Goal: Check status: Check status

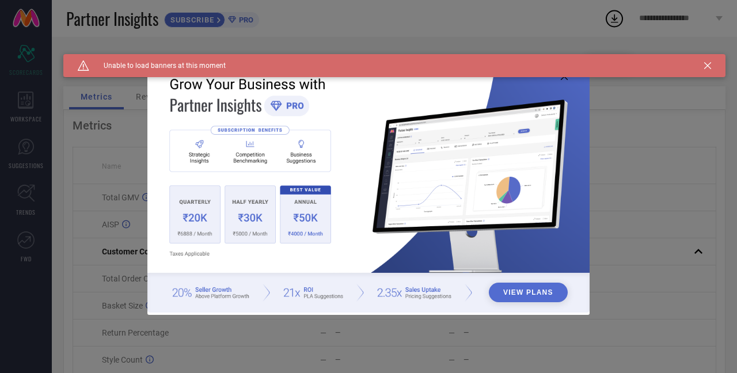
click at [709, 64] on icon at bounding box center [707, 65] width 7 height 7
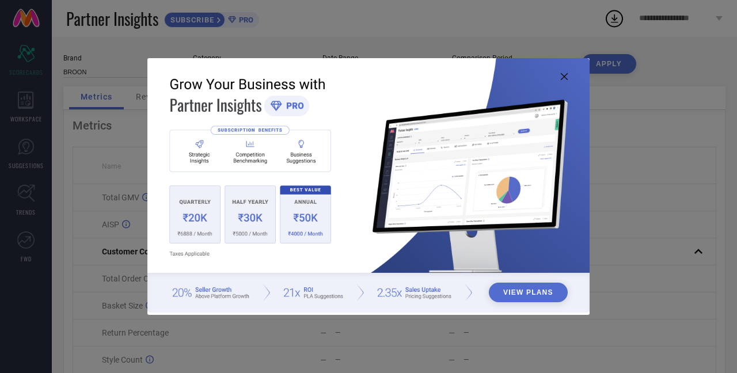
click at [567, 78] on img at bounding box center [368, 185] width 442 height 254
click at [565, 74] on icon at bounding box center [564, 76] width 7 height 7
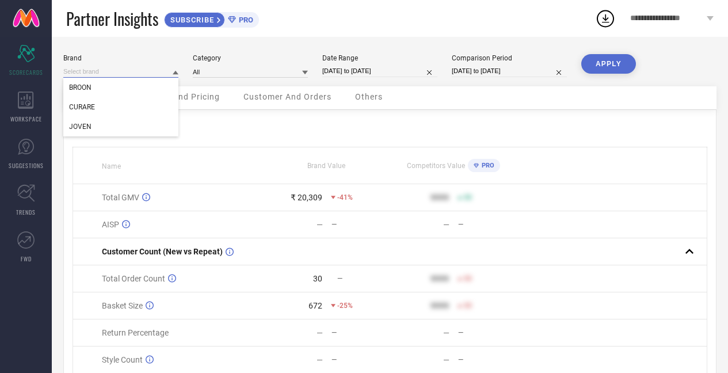
click at [127, 70] on input at bounding box center [120, 72] width 115 height 12
click at [224, 73] on input at bounding box center [250, 72] width 115 height 12
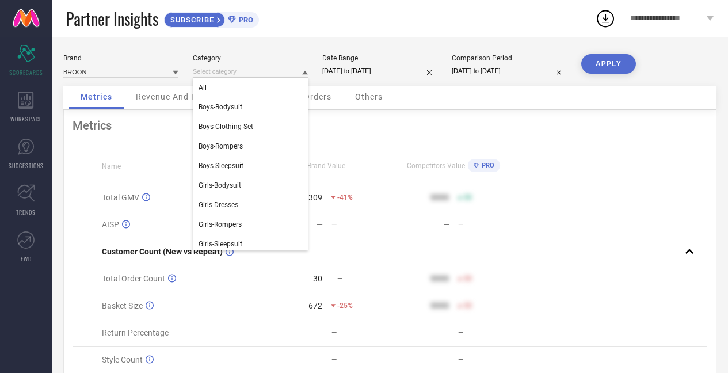
click at [381, 98] on span "Others" at bounding box center [369, 96] width 28 height 9
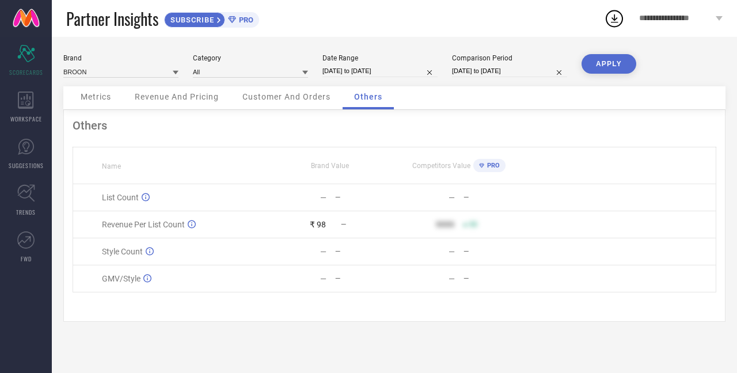
select select "7"
select select "2025"
select select "8"
select select "2025"
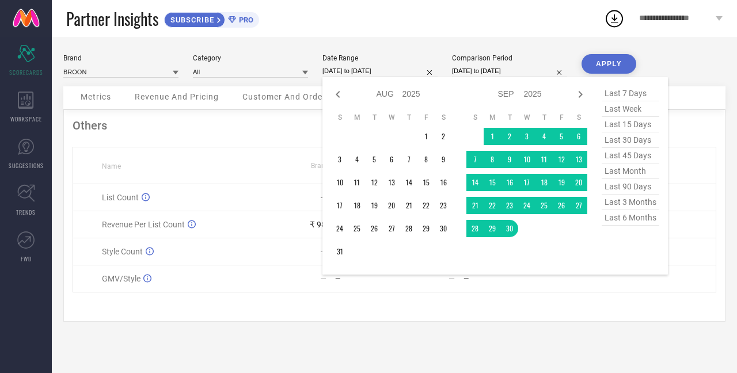
click at [326, 70] on input "[DATE] to [DATE]" at bounding box center [379, 71] width 115 height 12
click at [428, 209] on td "22" at bounding box center [425, 205] width 17 height 17
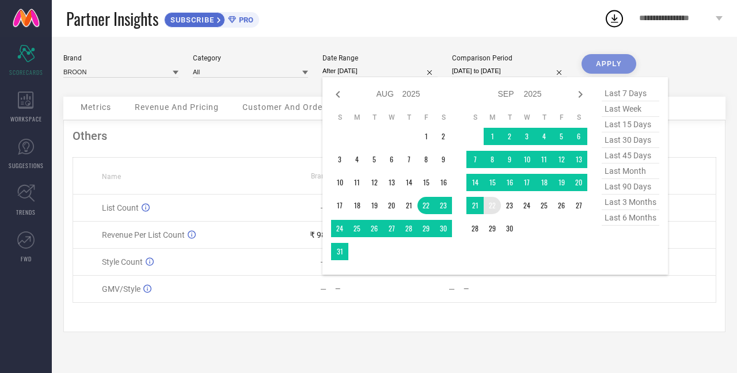
type input "[DATE] to [DATE]"
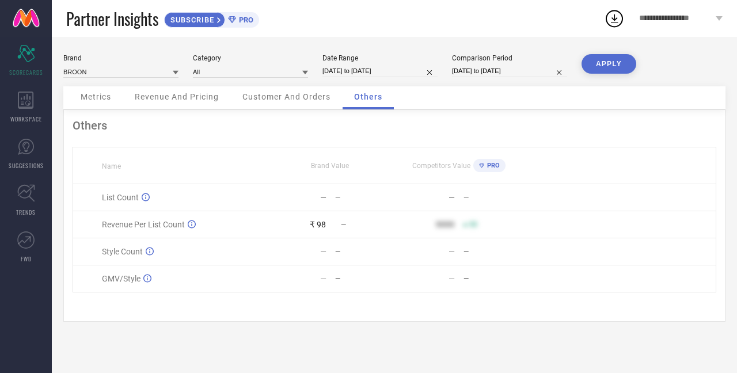
click at [382, 76] on input "[DATE] to [DATE]" at bounding box center [379, 71] width 115 height 12
select select "7"
select select "2025"
select select "8"
select select "2025"
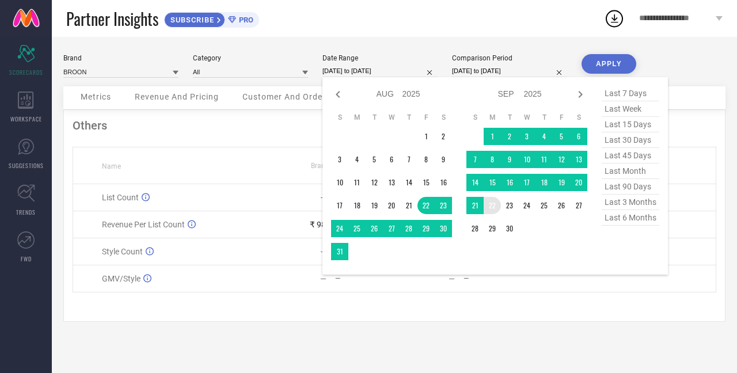
type input "After [DATE]"
click at [491, 208] on td "22" at bounding box center [491, 205] width 17 height 17
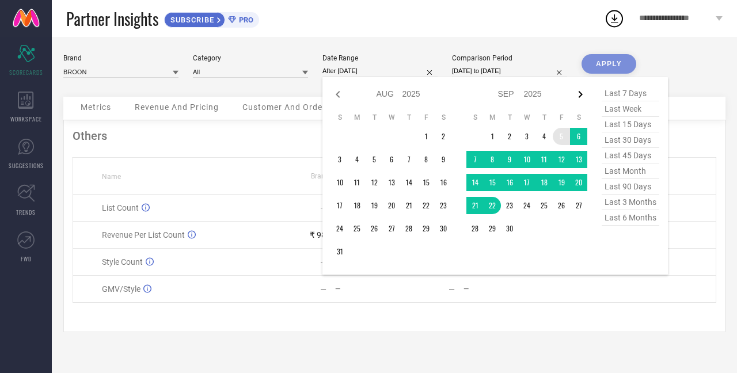
click at [581, 99] on icon at bounding box center [580, 94] width 14 height 14
select select "8"
select select "2025"
select select "9"
select select "2025"
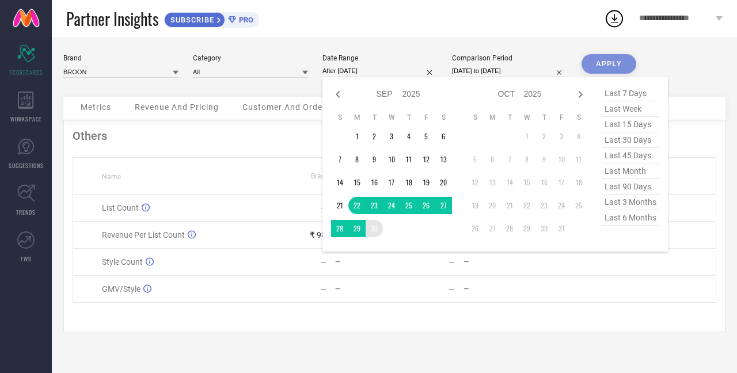
type input "[DATE] to [DATE]"
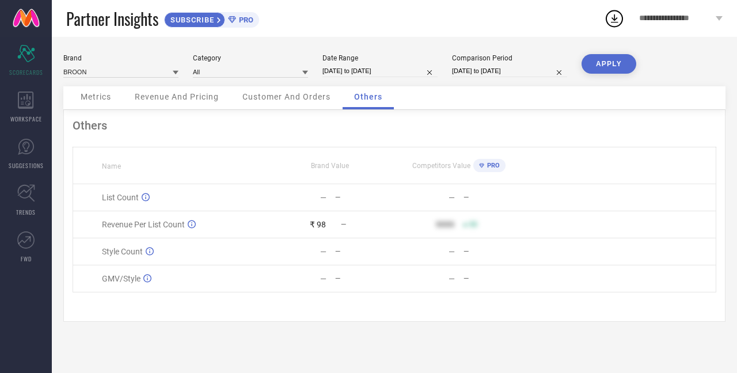
click at [521, 74] on input "[DATE] to [DATE]" at bounding box center [509, 71] width 115 height 12
select select "7"
select select "2024"
select select "8"
select select "2024"
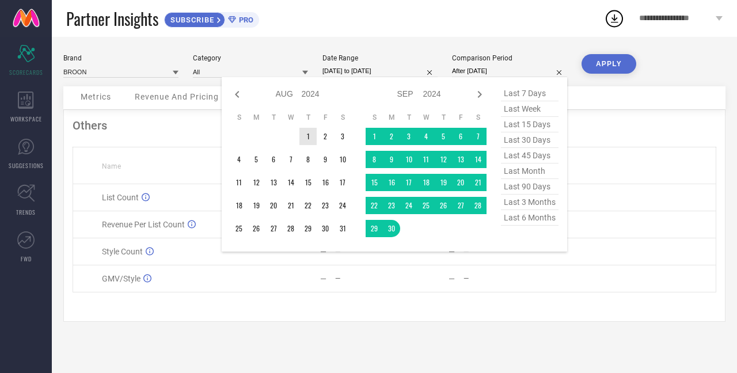
click at [299, 135] on tr "1 2 3" at bounding box center [290, 136] width 121 height 17
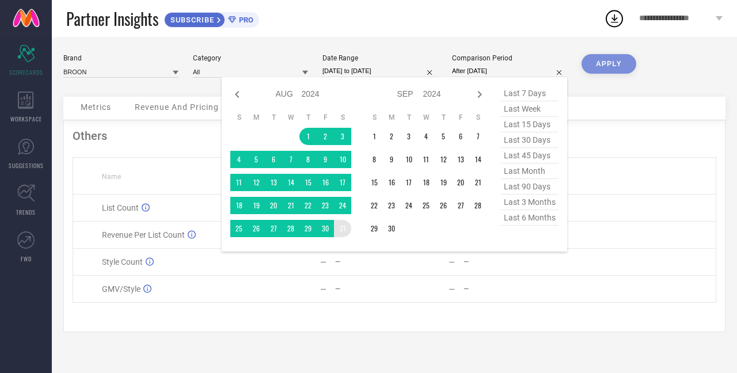
type input "[DATE] to [DATE]"
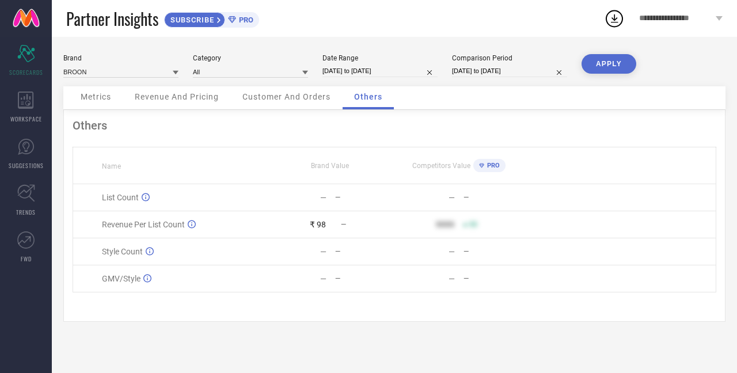
select select "8"
select select "2025"
select select "9"
select select "2025"
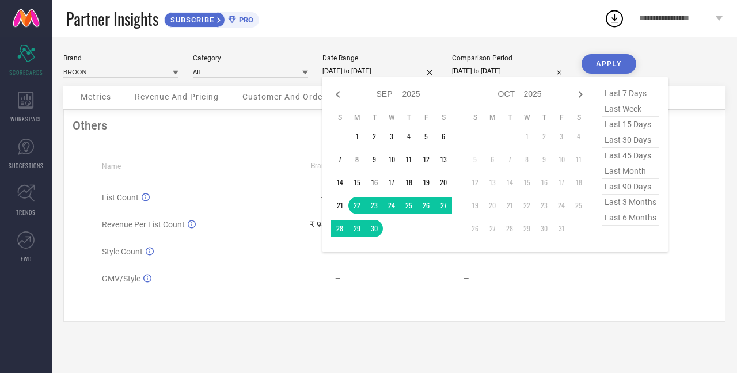
click at [413, 75] on input "[DATE] to [DATE]" at bounding box center [379, 71] width 115 height 12
click at [622, 125] on span "last 15 days" at bounding box center [630, 125] width 58 height 16
type input "[DATE] to [DATE]"
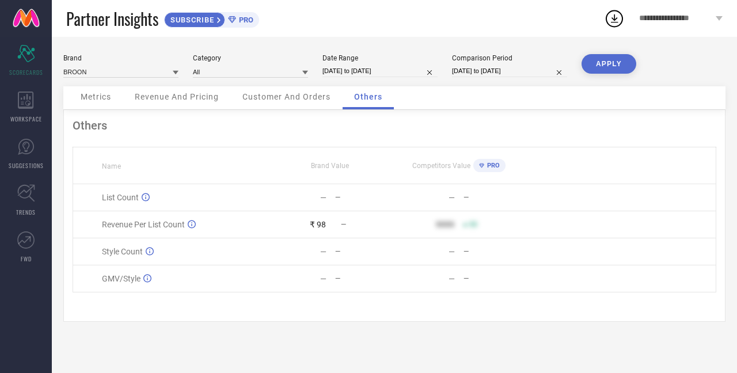
click at [614, 72] on button "APPLY" at bounding box center [608, 64] width 55 height 20
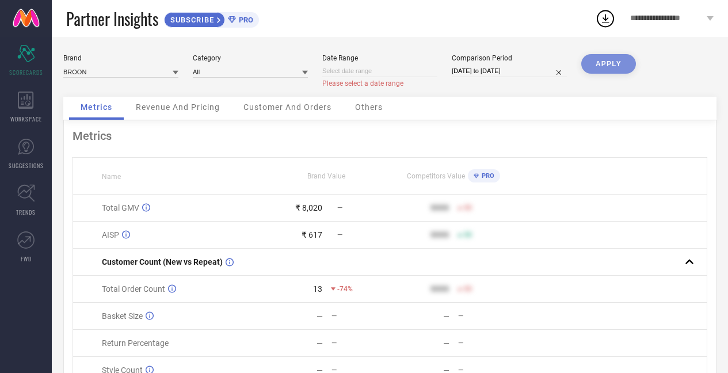
click at [410, 76] on input at bounding box center [379, 71] width 115 height 12
select select "9"
select select "2025"
select select "10"
select select "2025"
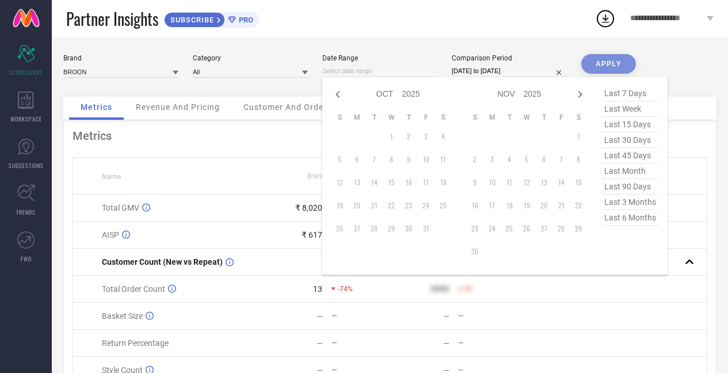
click at [612, 126] on span "last 15 days" at bounding box center [630, 125] width 58 height 16
type input "[DATE] to [DATE]"
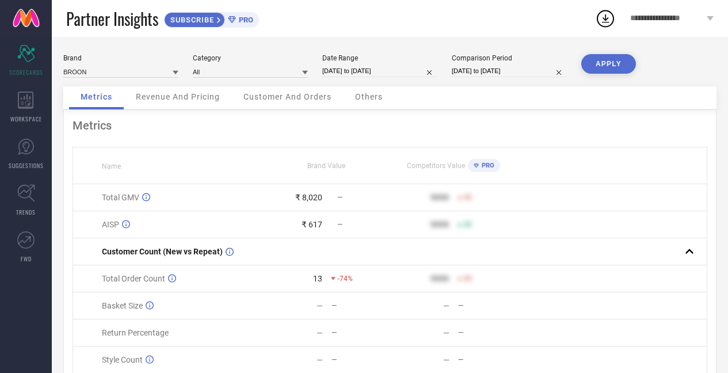
click at [624, 68] on button "APPLY" at bounding box center [608, 64] width 55 height 20
click at [164, 96] on span "Revenue And Pricing" at bounding box center [178, 96] width 84 height 9
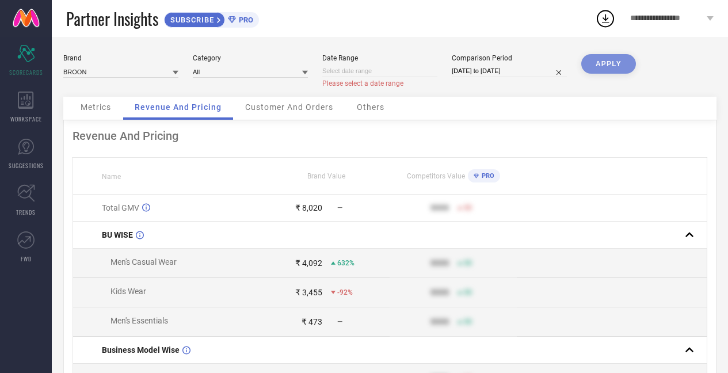
select select "9"
select select "2025"
select select "10"
select select "2025"
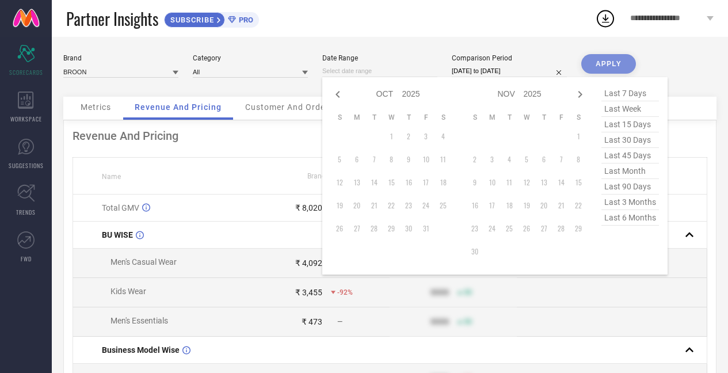
click at [380, 73] on input at bounding box center [379, 71] width 115 height 12
click at [414, 30] on div "Partner Insights SUBSCRIBE PRO" at bounding box center [330, 18] width 529 height 37
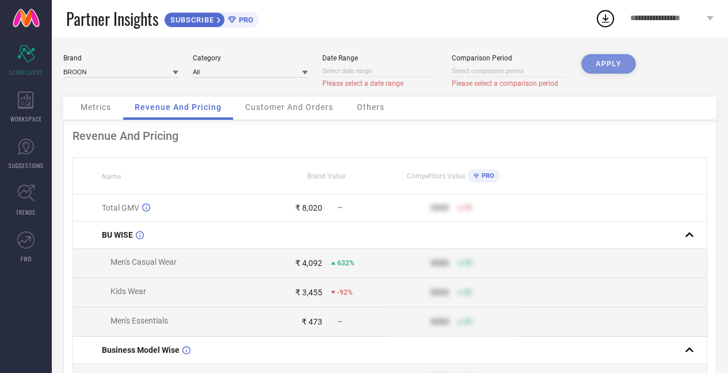
click at [392, 72] on input at bounding box center [379, 71] width 115 height 12
select select "9"
select select "2025"
select select "10"
select select "2025"
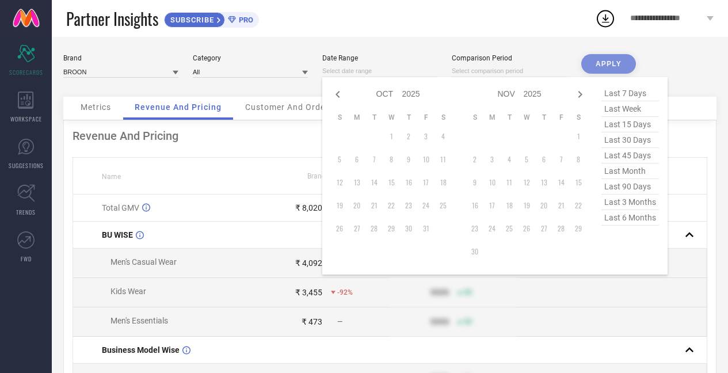
click at [620, 127] on span "last 15 days" at bounding box center [630, 125] width 58 height 16
type input "[DATE] to [DATE]"
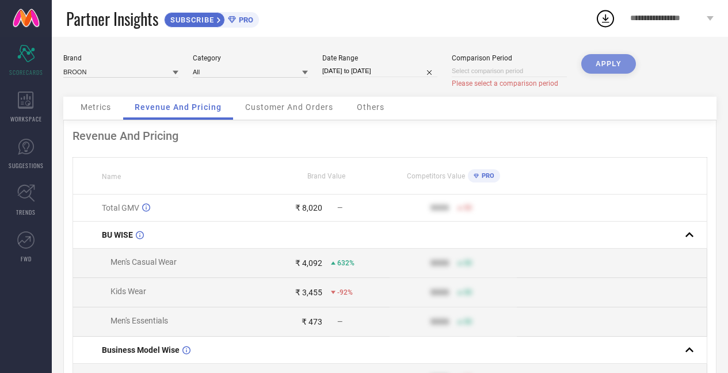
select select "9"
select select "2025"
select select "10"
select select "2025"
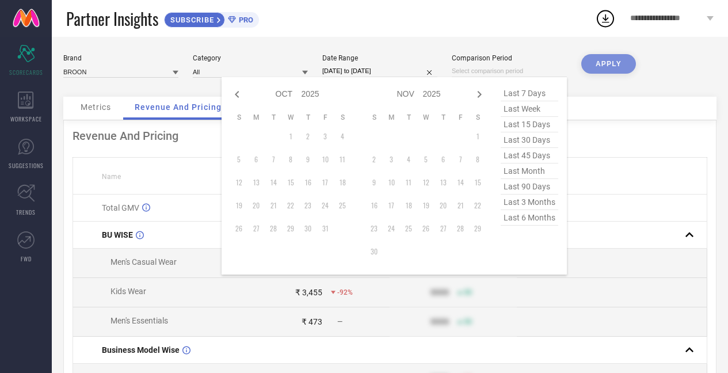
click at [553, 74] on input at bounding box center [509, 71] width 115 height 12
click at [535, 109] on span "last week" at bounding box center [530, 109] width 58 height 16
type input "[DATE] to [DATE]"
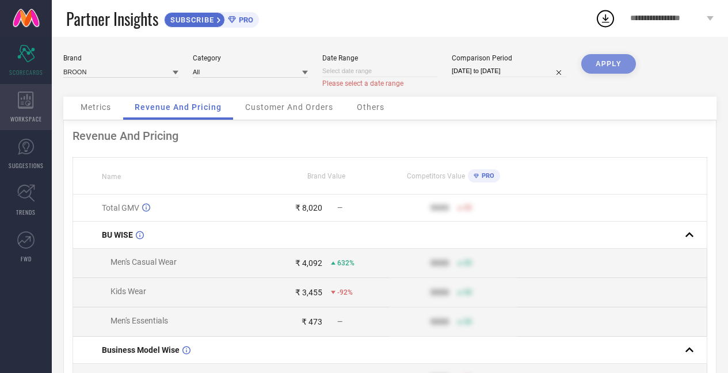
click at [13, 115] on span "WORKSPACE" at bounding box center [26, 119] width 32 height 9
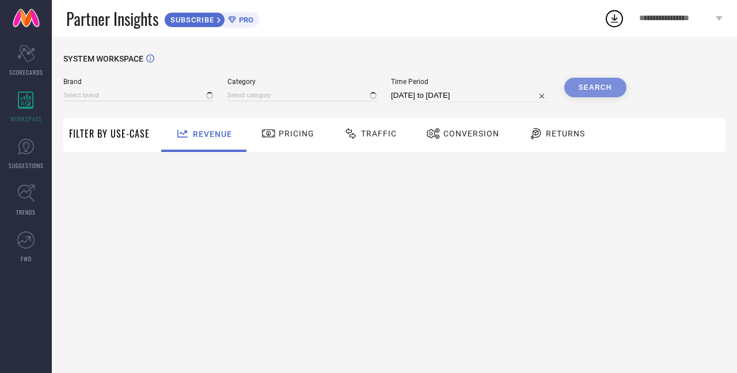
type input "BROON"
type input "All"
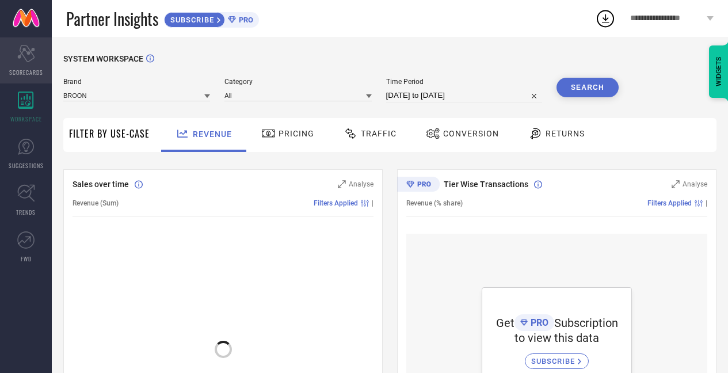
click at [26, 64] on div "Scorecard SCORECARDS" at bounding box center [26, 60] width 52 height 46
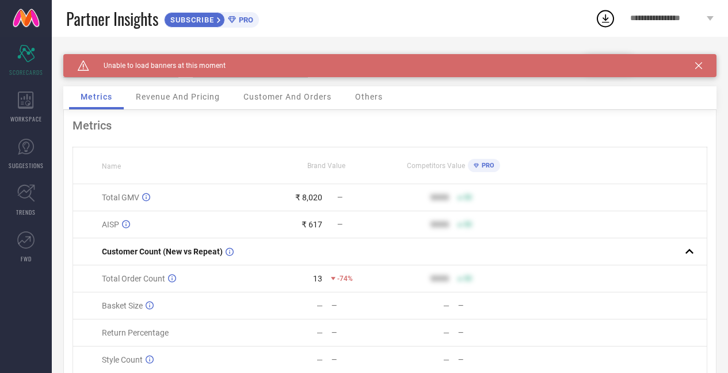
click at [116, 105] on div "Metrics" at bounding box center [96, 97] width 55 height 23
click at [702, 64] on icon at bounding box center [698, 65] width 7 height 7
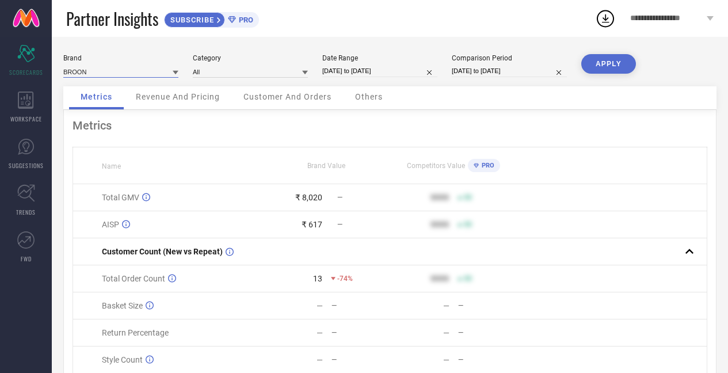
click at [124, 71] on input at bounding box center [120, 72] width 115 height 12
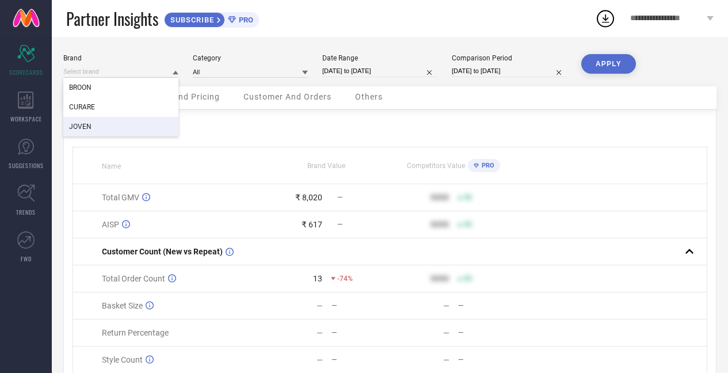
click at [102, 120] on div "JOVEN" at bounding box center [120, 127] width 115 height 20
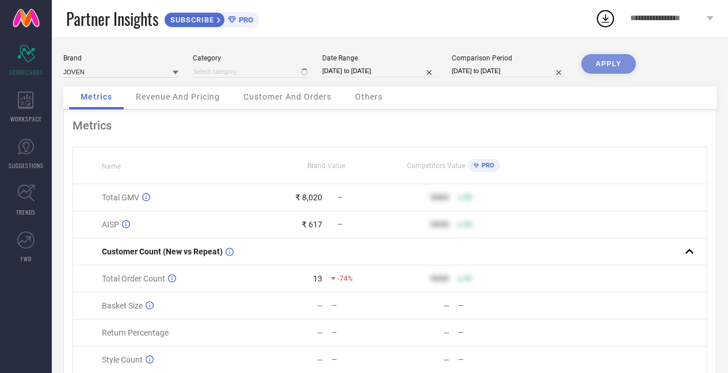
type input "All"
click at [594, 61] on button "APPLY" at bounding box center [608, 64] width 55 height 20
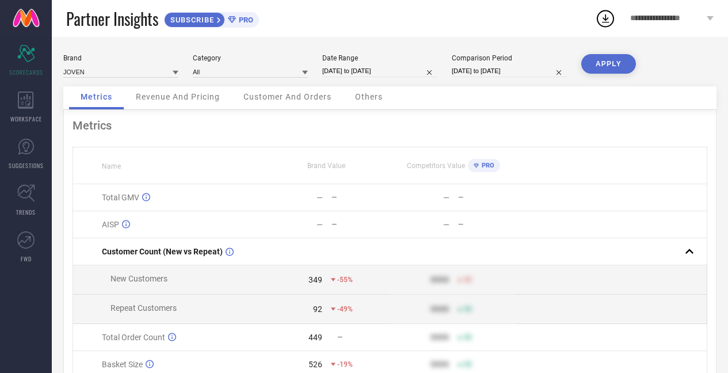
click at [249, 109] on div "Customer And Orders" at bounding box center [287, 97] width 111 height 23
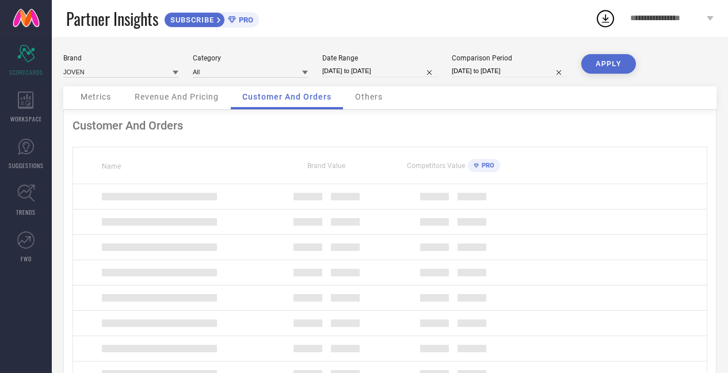
click at [253, 105] on div "Customer And Orders" at bounding box center [287, 97] width 112 height 23
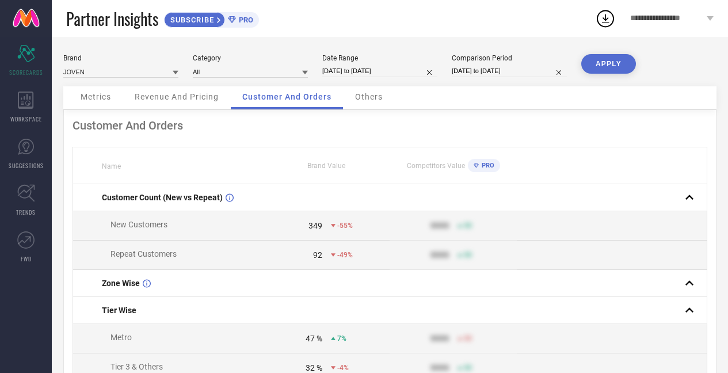
click at [385, 93] on div "Others" at bounding box center [369, 97] width 51 height 23
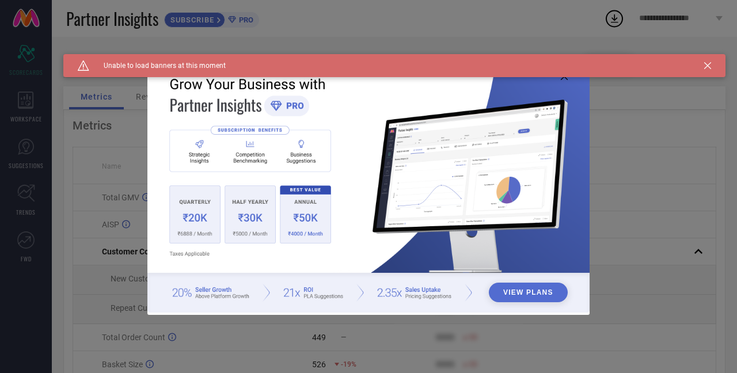
click at [714, 66] on div "Caution Created with Sketch. Unable to load banners at this moment" at bounding box center [394, 65] width 662 height 23
click at [707, 64] on icon at bounding box center [707, 65] width 7 height 7
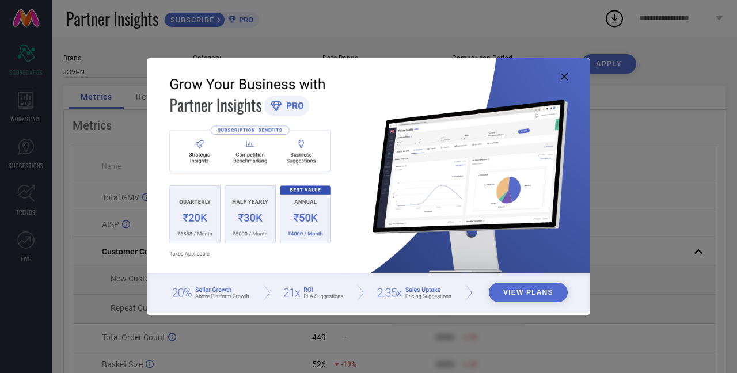
click at [565, 75] on icon at bounding box center [564, 76] width 7 height 7
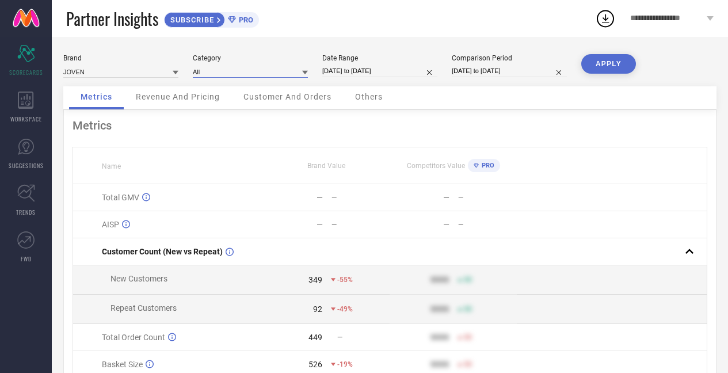
click at [235, 74] on input at bounding box center [250, 72] width 115 height 12
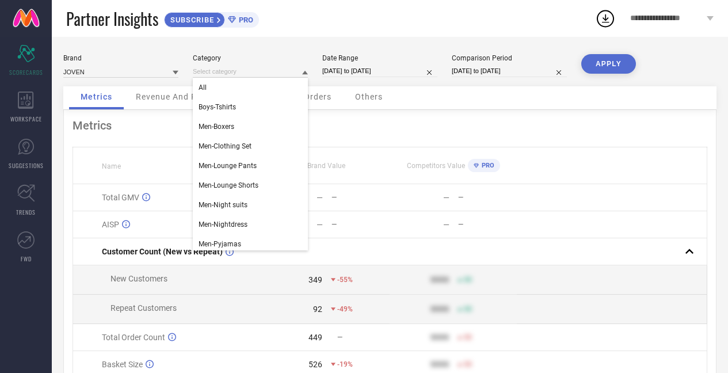
click at [260, 53] on div "Brand JOVEN Category All Boys-Tshirts Men-Boxers Men-Clothing Set Men-Lounge Pa…" at bounding box center [390, 258] width 676 height 442
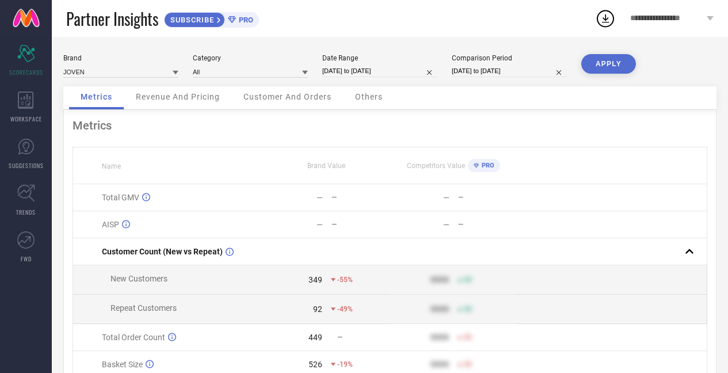
click at [356, 72] on input "[DATE] to [DATE]" at bounding box center [379, 71] width 115 height 12
select select "8"
select select "2025"
select select "9"
select select "2025"
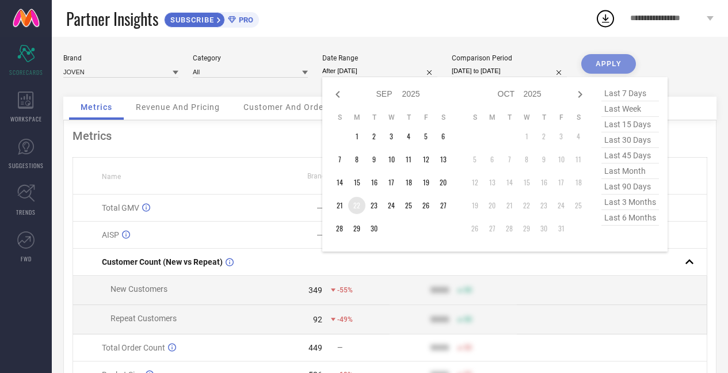
click at [359, 209] on td "22" at bounding box center [356, 205] width 17 height 17
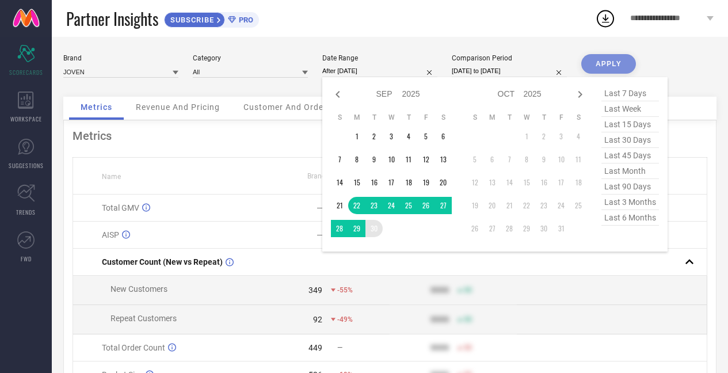
type input "[DATE] to [DATE]"
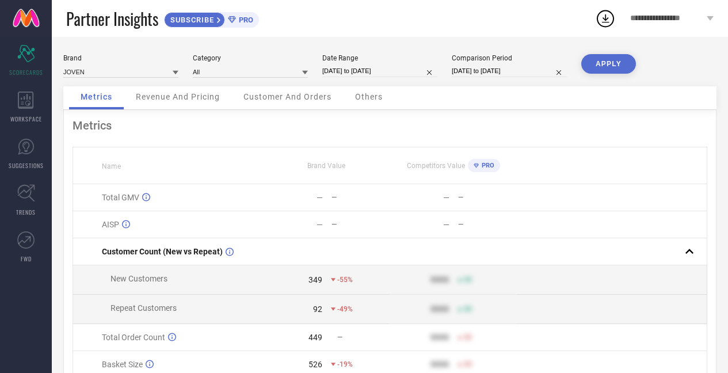
click at [600, 65] on button "APPLY" at bounding box center [608, 64] width 55 height 20
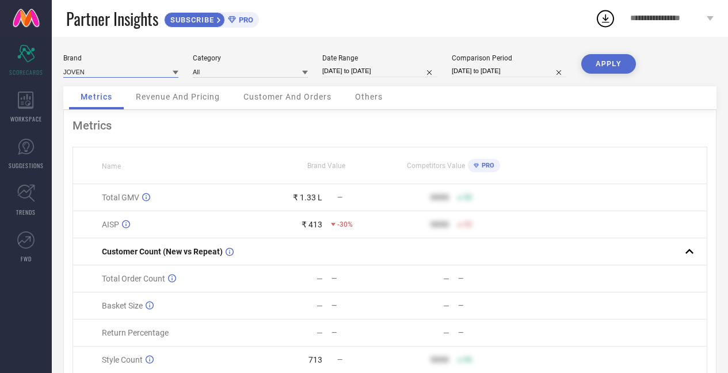
click at [124, 74] on input at bounding box center [120, 72] width 115 height 12
click at [110, 106] on div "BROON" at bounding box center [120, 107] width 115 height 20
type input "All"
click at [610, 70] on button "APPLY" at bounding box center [608, 64] width 55 height 20
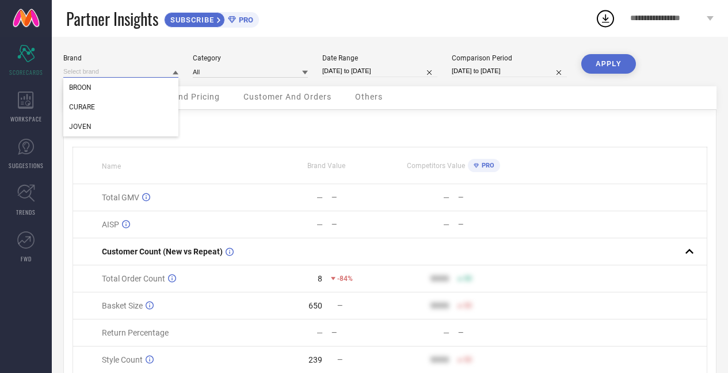
click at [97, 73] on input at bounding box center [120, 72] width 115 height 12
click at [101, 129] on div "JOVEN" at bounding box center [120, 127] width 115 height 20
type input "All"
click at [601, 68] on button "APPLY" at bounding box center [608, 64] width 55 height 20
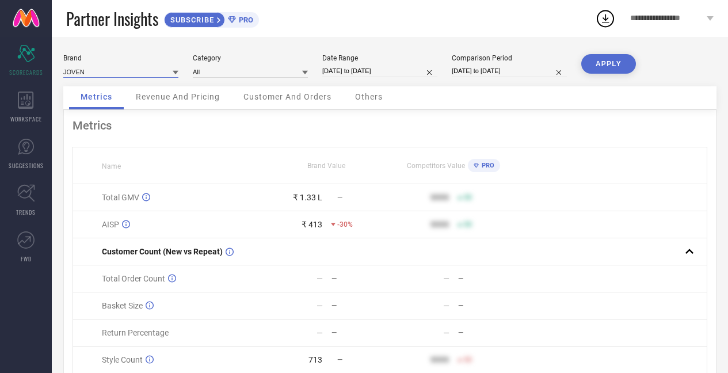
click at [147, 73] on input at bounding box center [120, 72] width 115 height 12
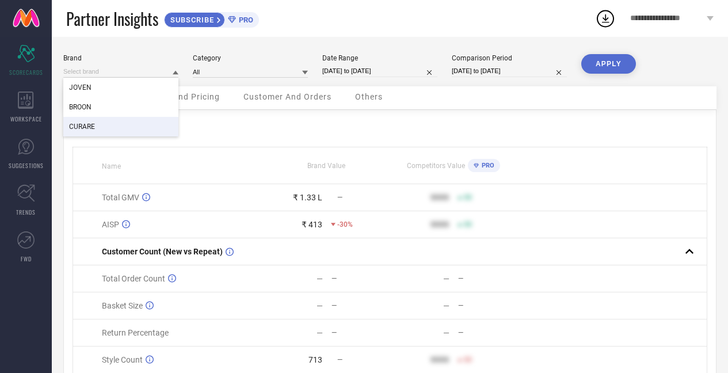
click at [140, 122] on div "CURARE" at bounding box center [120, 127] width 115 height 20
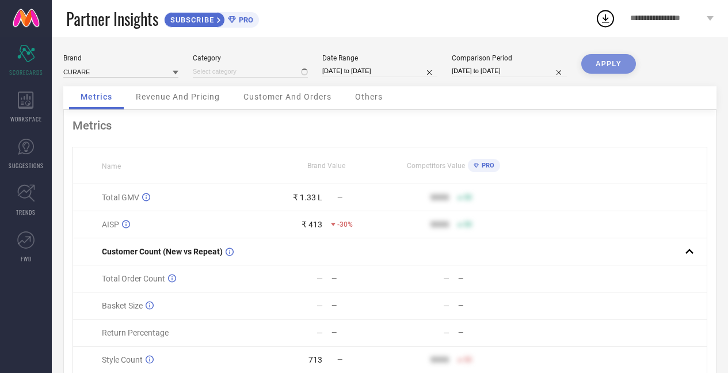
type input "All"
click at [614, 70] on button "APPLY" at bounding box center [608, 64] width 55 height 20
